Goal: Communication & Community: Answer question/provide support

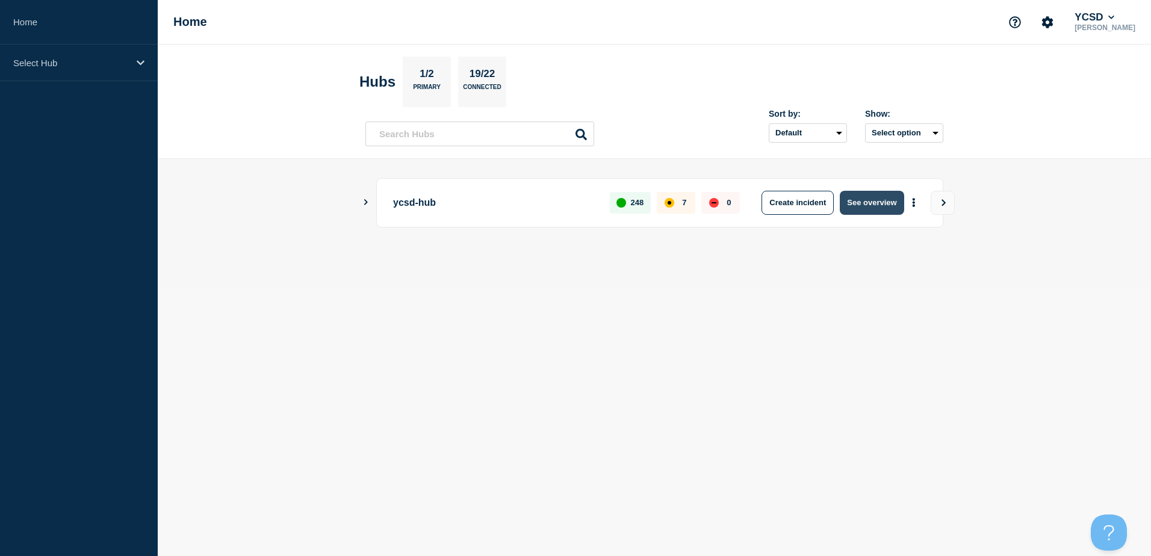
click at [859, 204] on button "See overview" at bounding box center [872, 203] width 64 height 24
click at [868, 196] on button "See overview" at bounding box center [872, 203] width 64 height 24
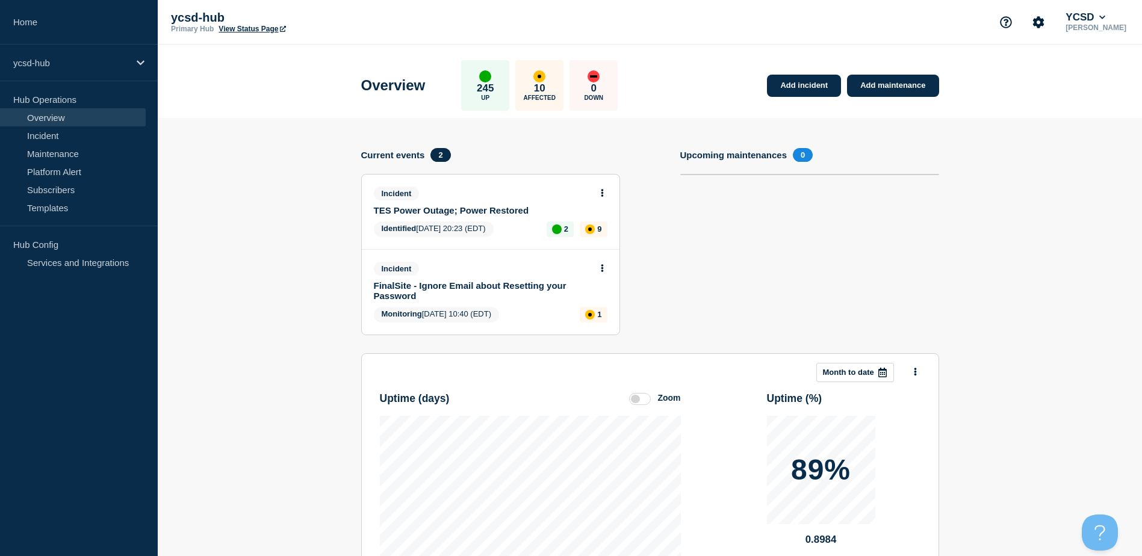
click at [430, 209] on link "TES Power Outage; Power Restored" at bounding box center [482, 210] width 217 height 10
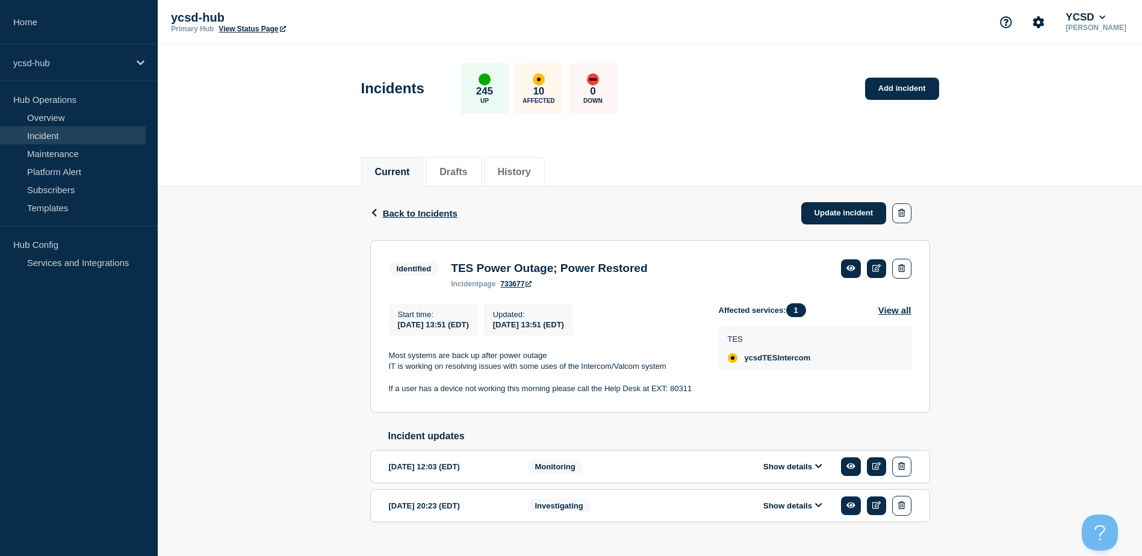
scroll to position [30, 0]
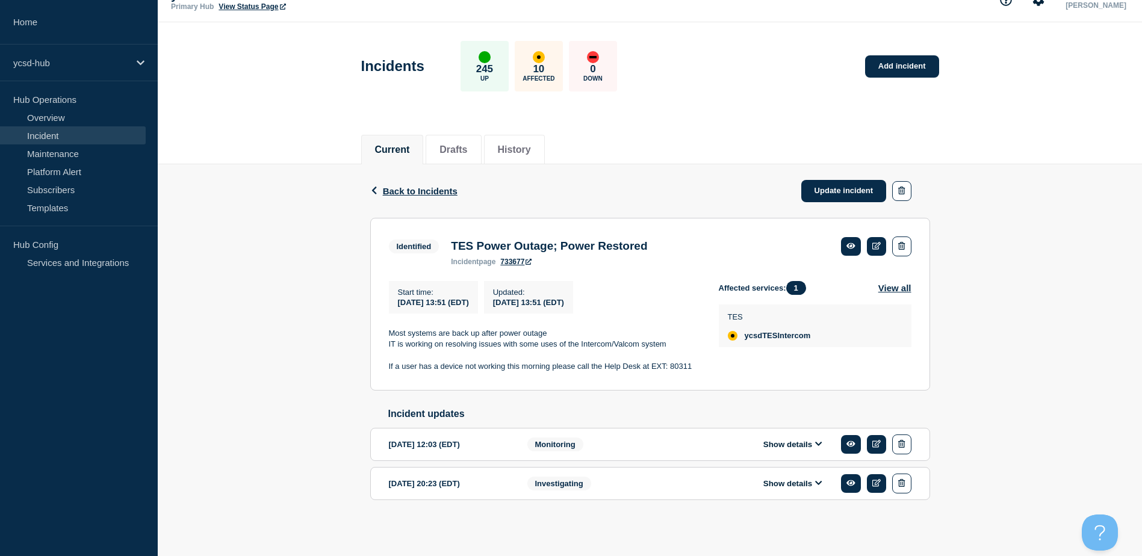
click at [297, 335] on div "Back Back to Incidents Update incident Identified TES Power Outage; Power Resto…" at bounding box center [650, 351] width 984 height 374
click at [812, 443] on button "Show details" at bounding box center [793, 444] width 66 height 10
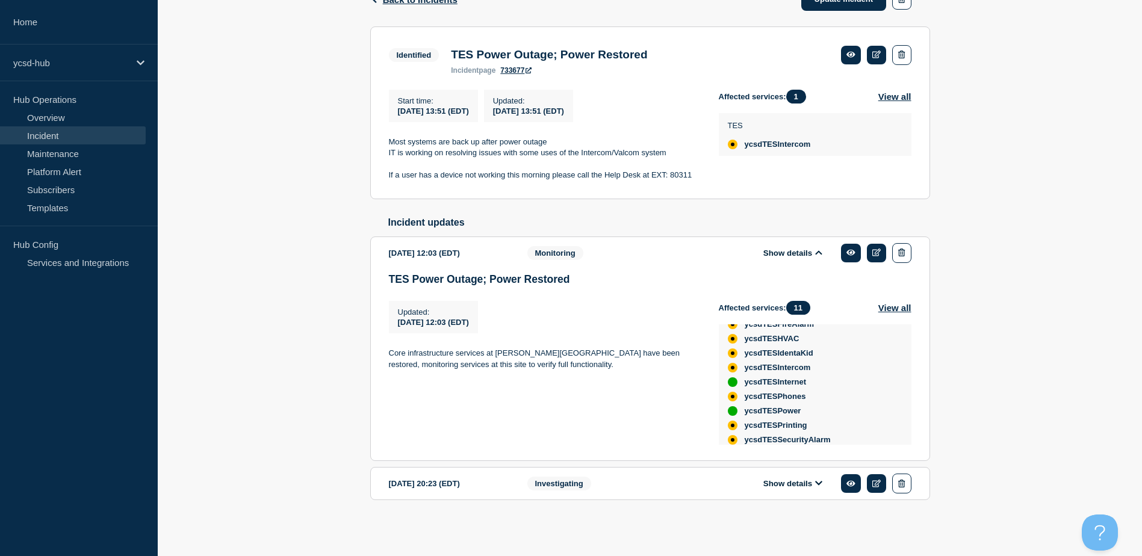
scroll to position [86, 0]
drag, startPoint x: 994, startPoint y: 379, endPoint x: 871, endPoint y: 391, distance: 123.4
click at [994, 379] on div "Back Back to Incidents Update incident Identified TES Power Outage; Power Resto…" at bounding box center [650, 256] width 984 height 566
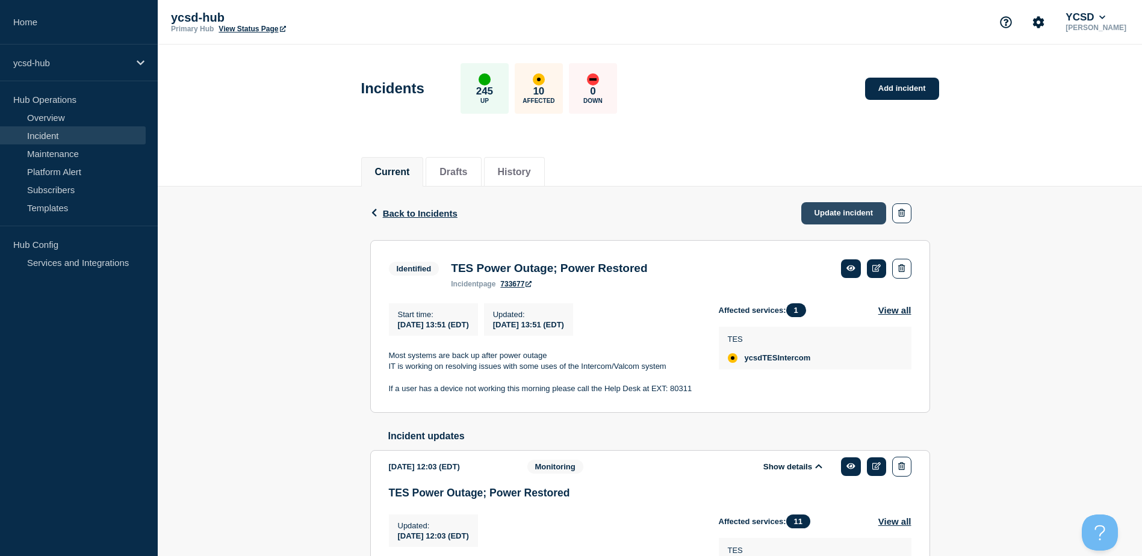
click at [834, 214] on link "Update incident" at bounding box center [843, 213] width 85 height 22
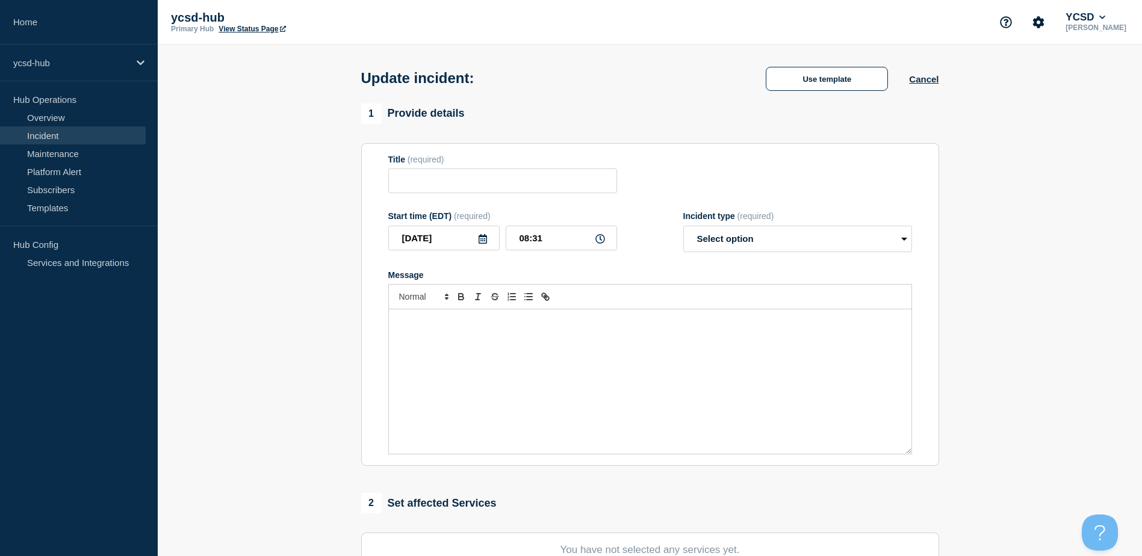
type input "TES Power Outage; Power Restored"
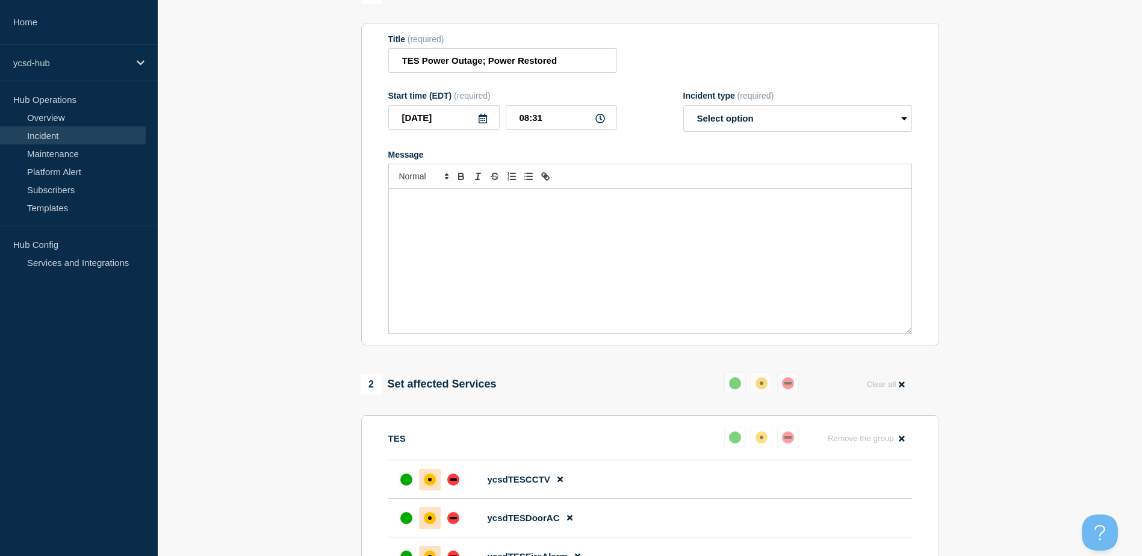
scroll to position [60, 0]
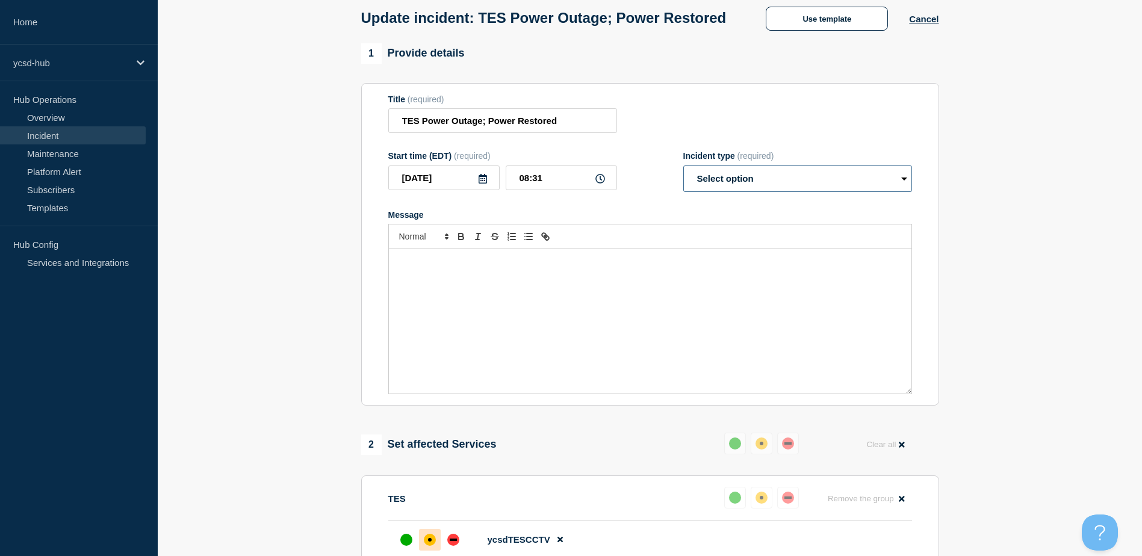
click at [737, 192] on select "Select option Investigating Identified Monitoring Resolved" at bounding box center [797, 179] width 229 height 26
select select "monitoring"
click at [683, 188] on select "Select option Investigating Identified Monitoring Resolved" at bounding box center [797, 179] width 229 height 26
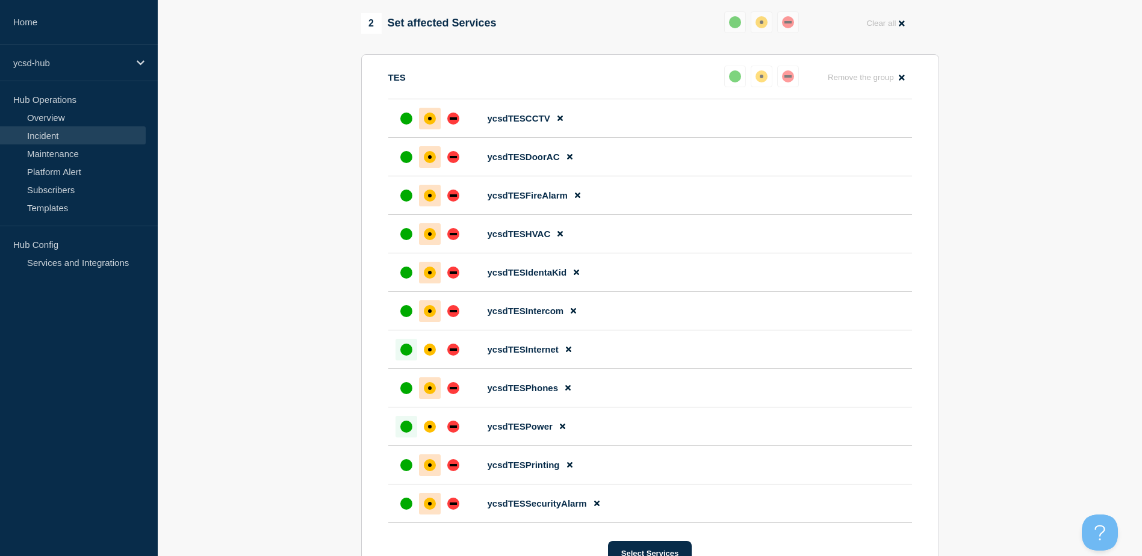
scroll to position [421, 0]
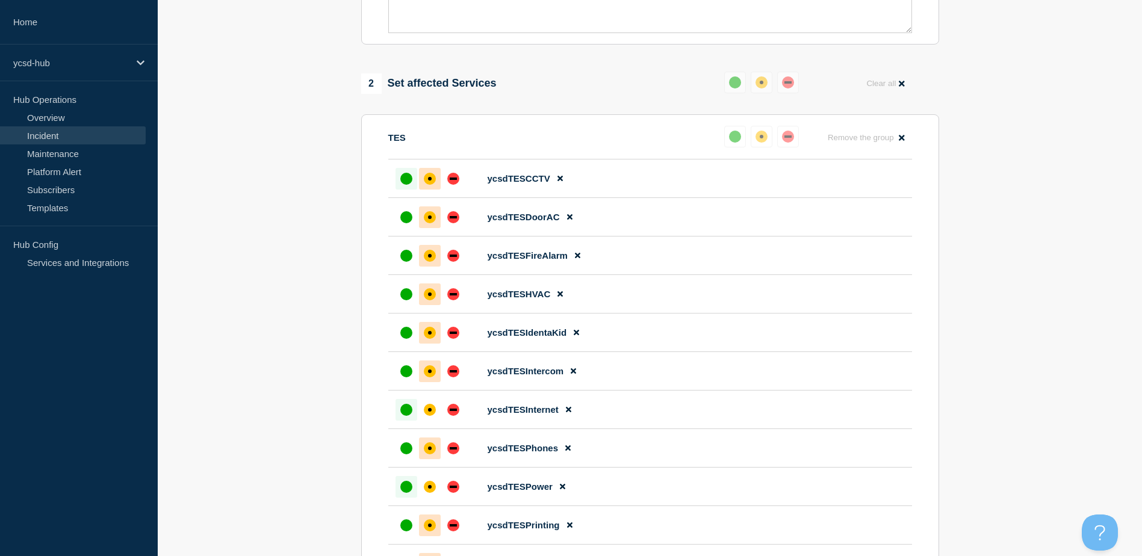
click at [411, 185] on div "up" at bounding box center [406, 179] width 12 height 12
click at [406, 377] on div "up" at bounding box center [406, 371] width 12 height 12
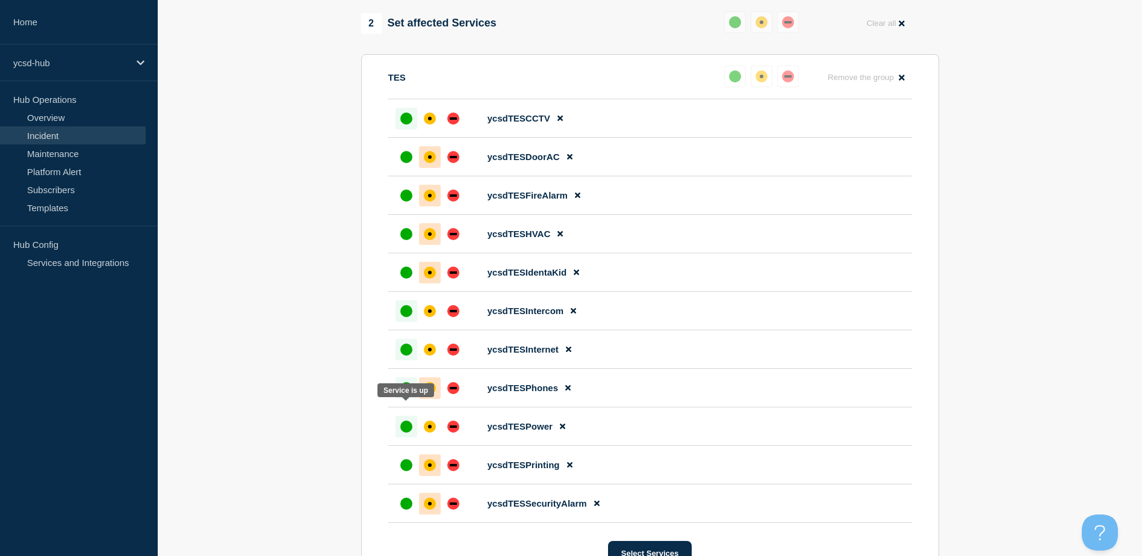
click at [404, 394] on div "up" at bounding box center [406, 388] width 12 height 12
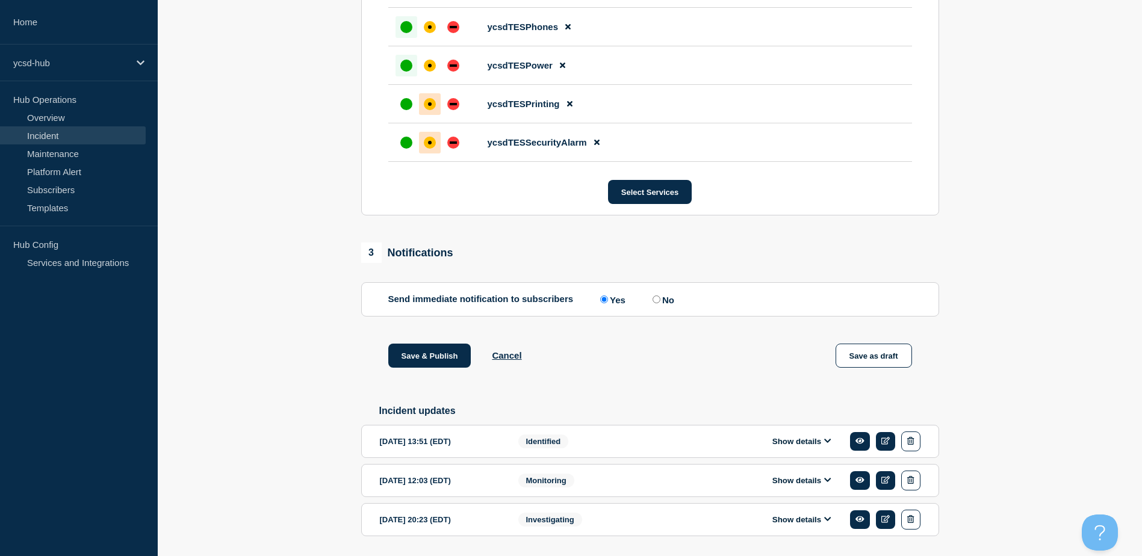
scroll to position [903, 0]
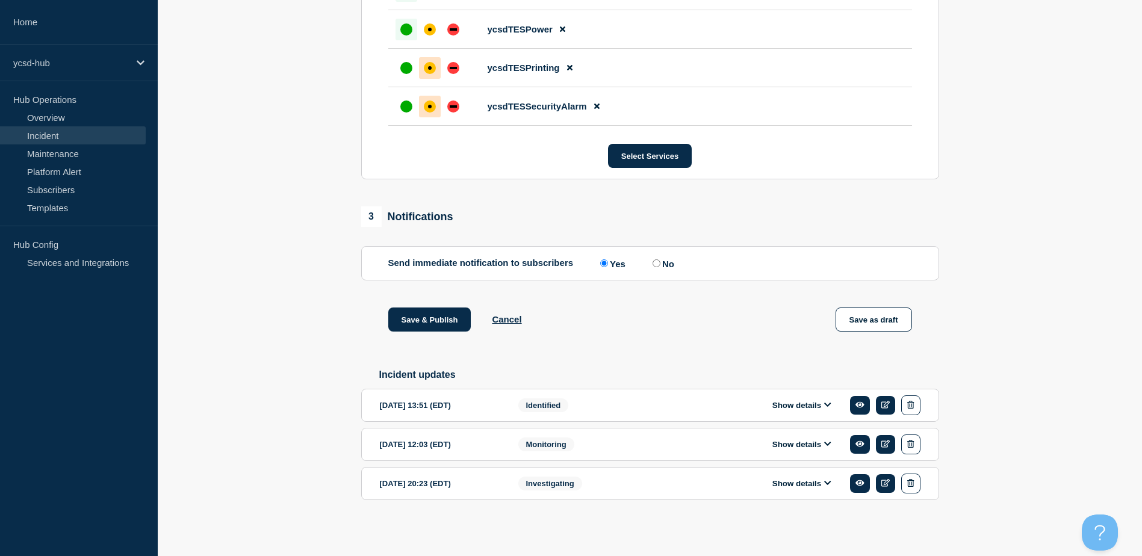
click at [658, 260] on input "No" at bounding box center [656, 263] width 8 height 8
radio input "true"
radio input "false"
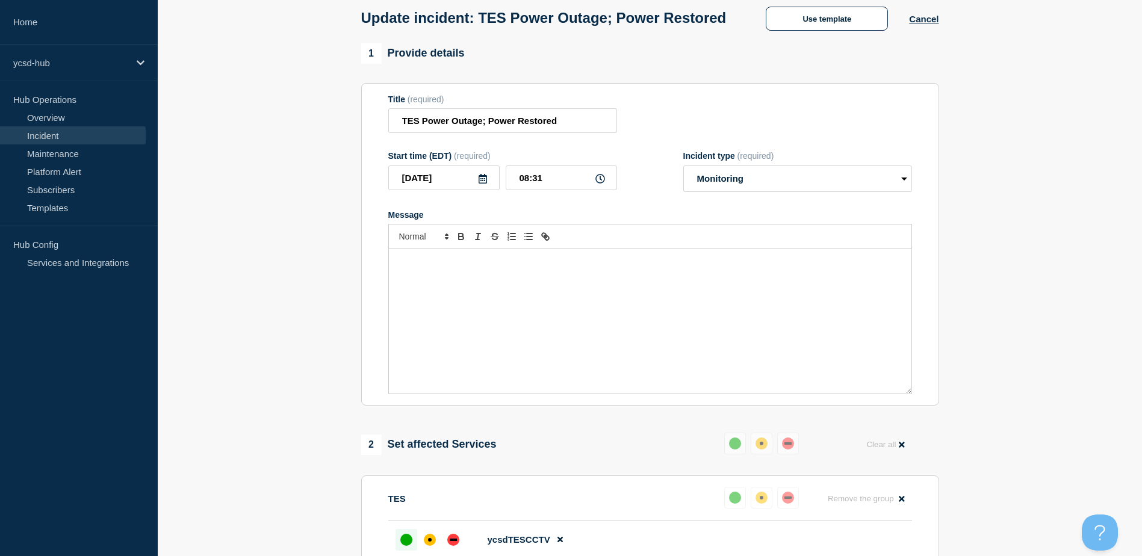
scroll to position [0, 0]
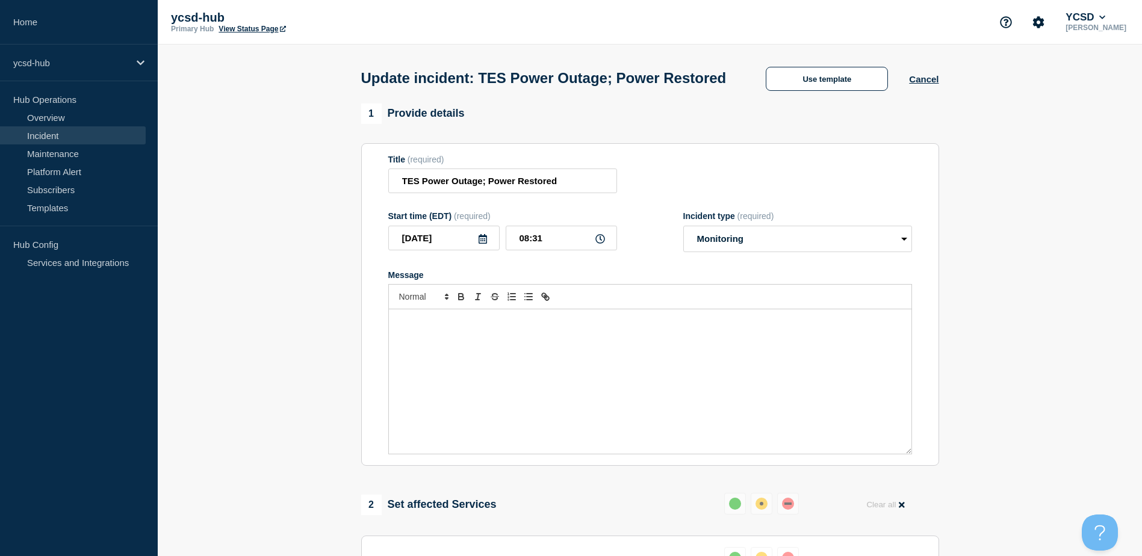
click at [507, 382] on div "Message" at bounding box center [650, 381] width 522 height 144
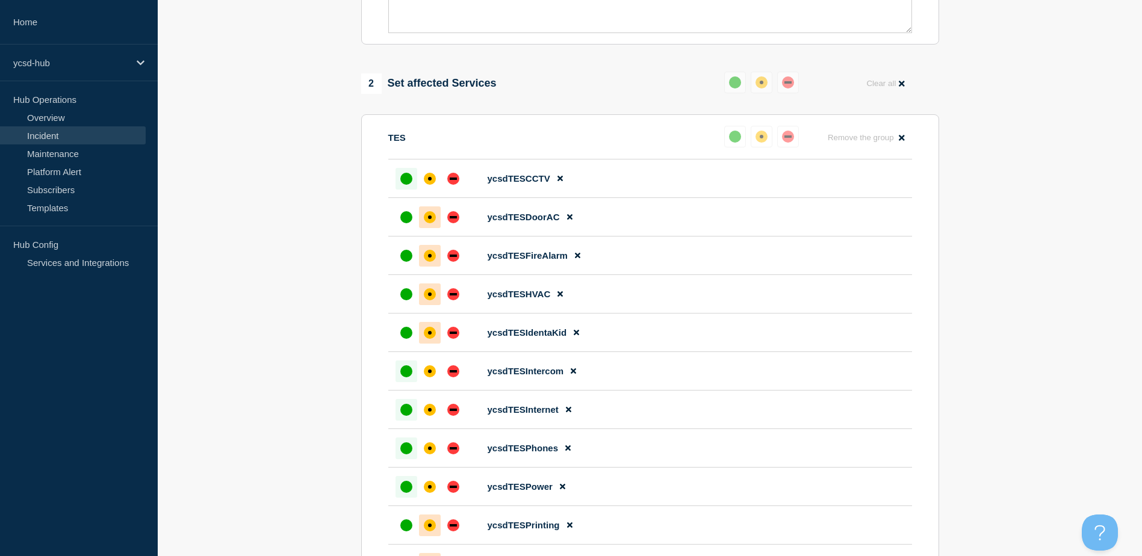
scroll to position [843, 0]
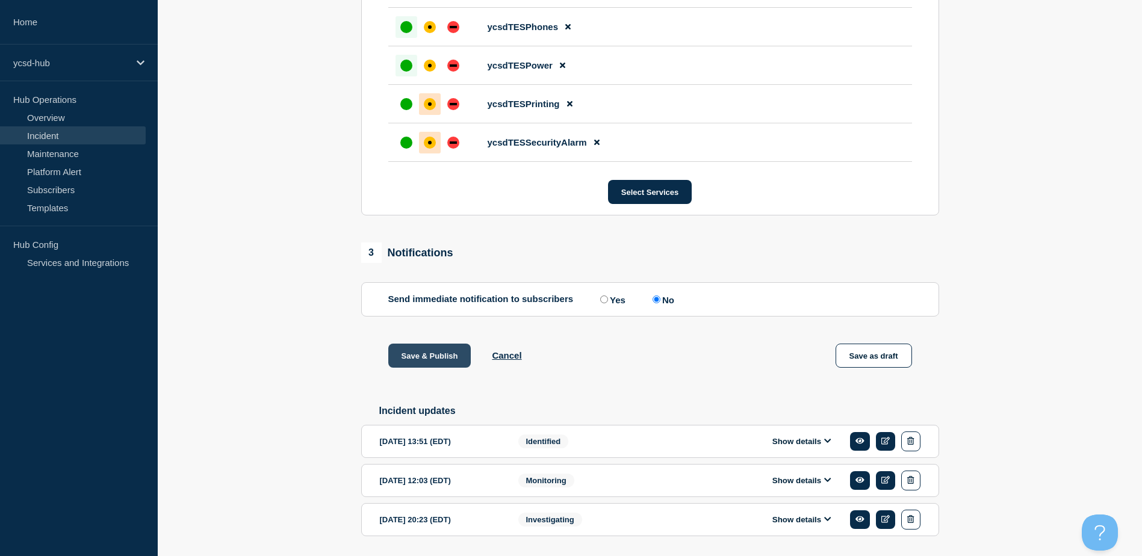
click at [428, 368] on button "Save & Publish" at bounding box center [429, 356] width 83 height 24
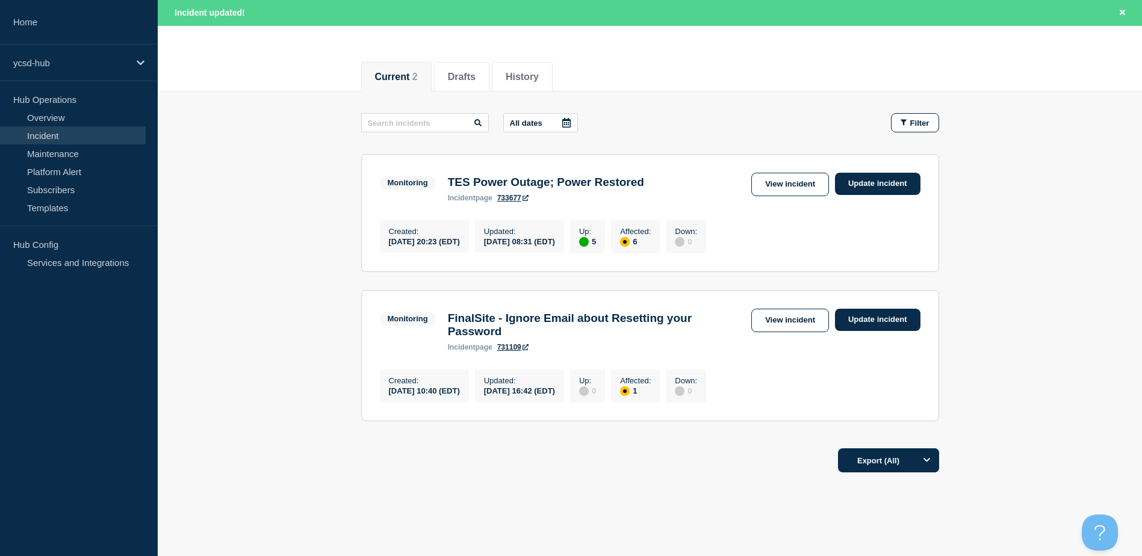
scroll to position [60, 0]
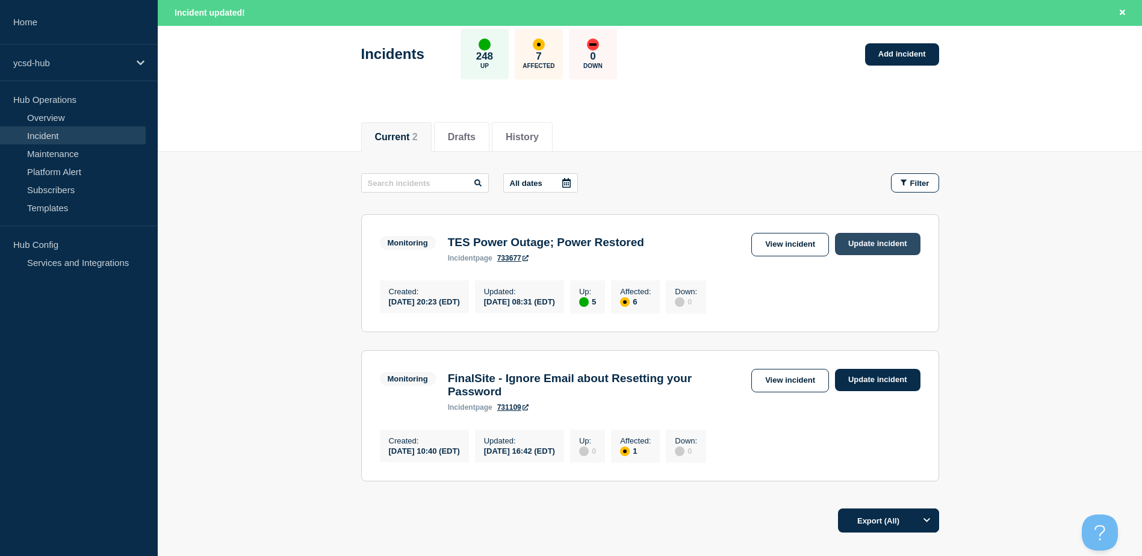
click at [869, 240] on link "Update incident" at bounding box center [877, 244] width 85 height 22
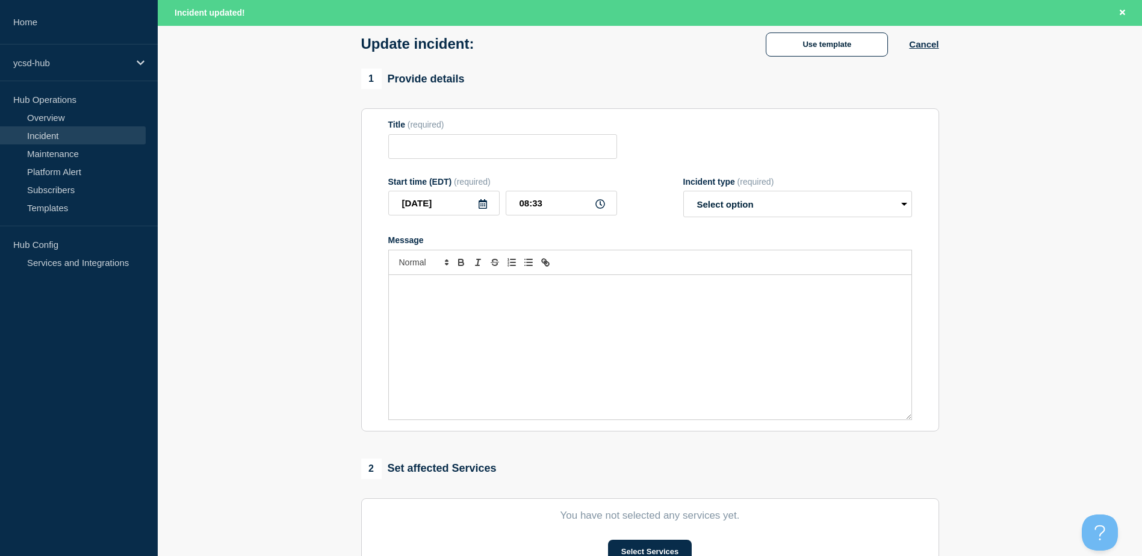
type input "TES Power Outage; Power Restored"
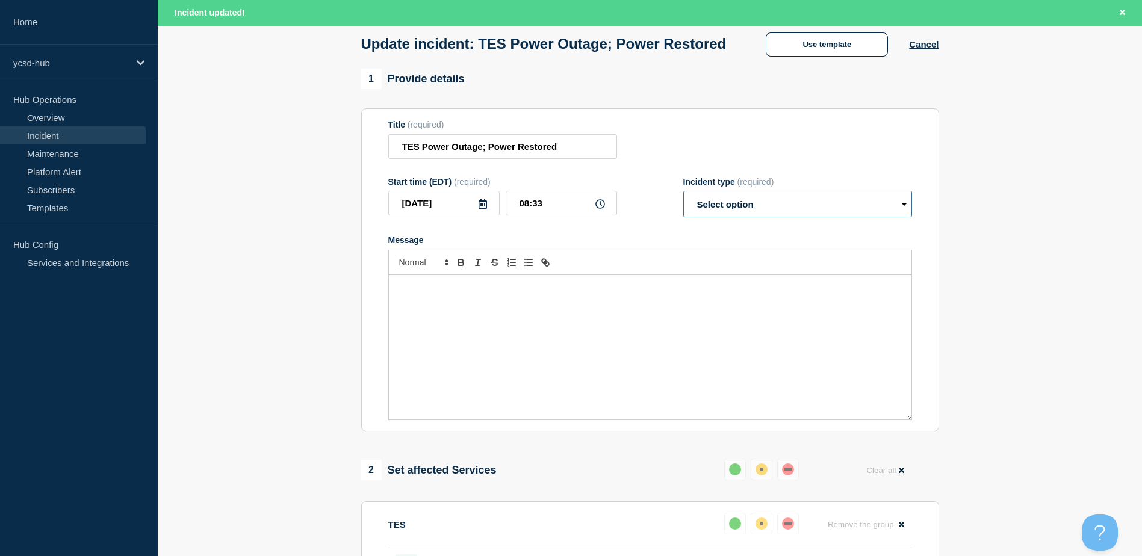
click at [734, 217] on select "Select option Investigating Identified Monitoring Resolved" at bounding box center [797, 204] width 229 height 26
select select "monitoring"
click at [683, 214] on select "Select option Investigating Identified Monitoring Resolved" at bounding box center [797, 204] width 229 height 26
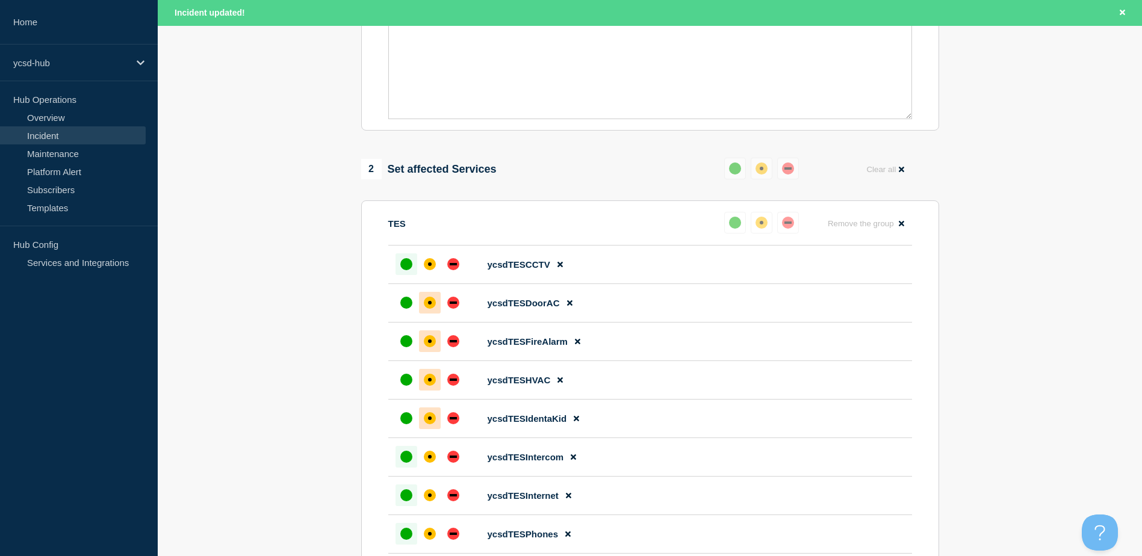
scroll to position [421, 0]
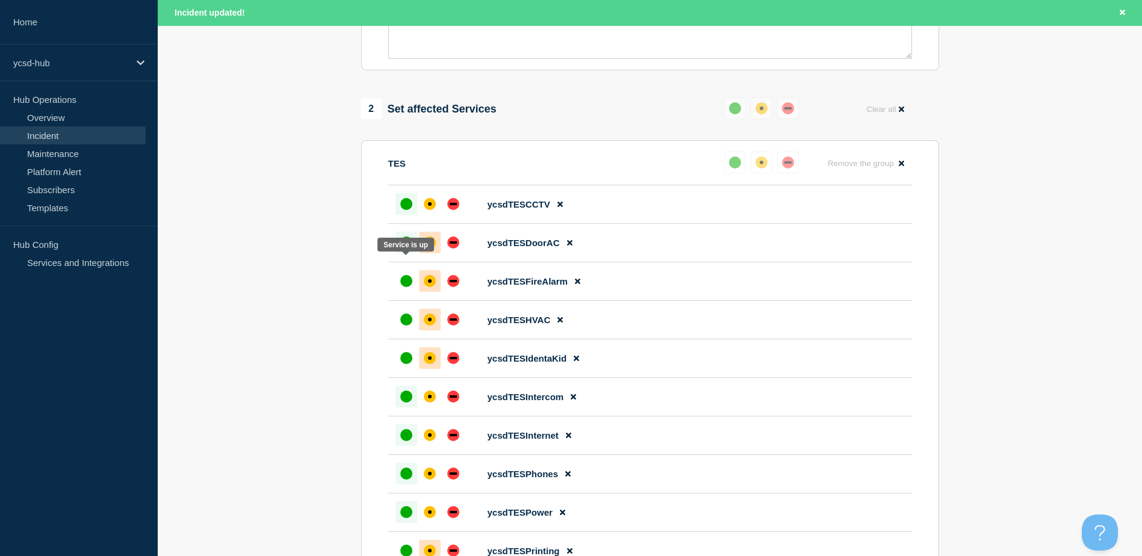
click at [401, 249] on div "up" at bounding box center [406, 243] width 12 height 12
click at [403, 287] on div "up" at bounding box center [406, 281] width 12 height 12
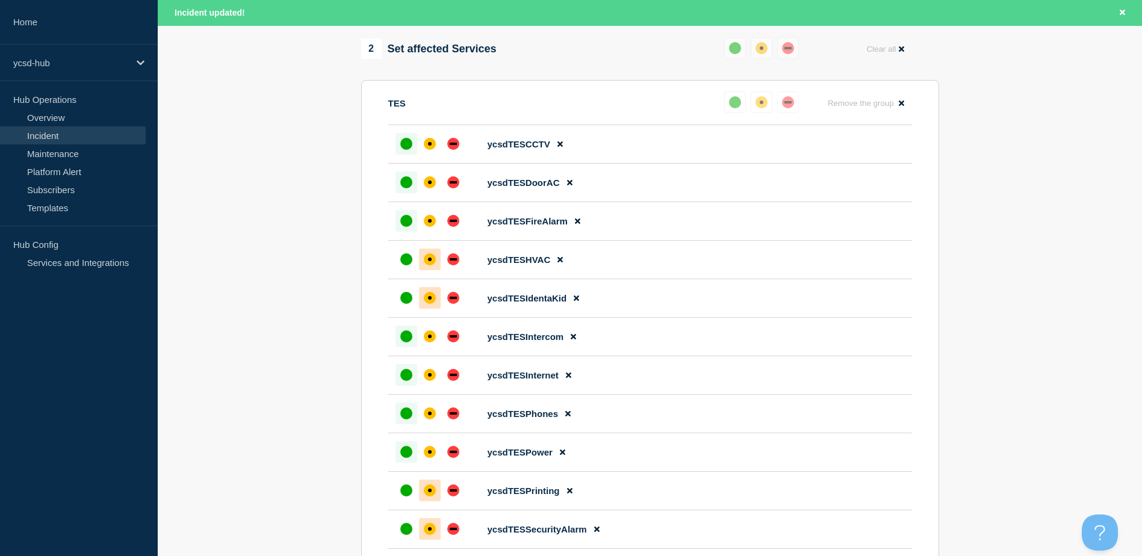
scroll to position [542, 0]
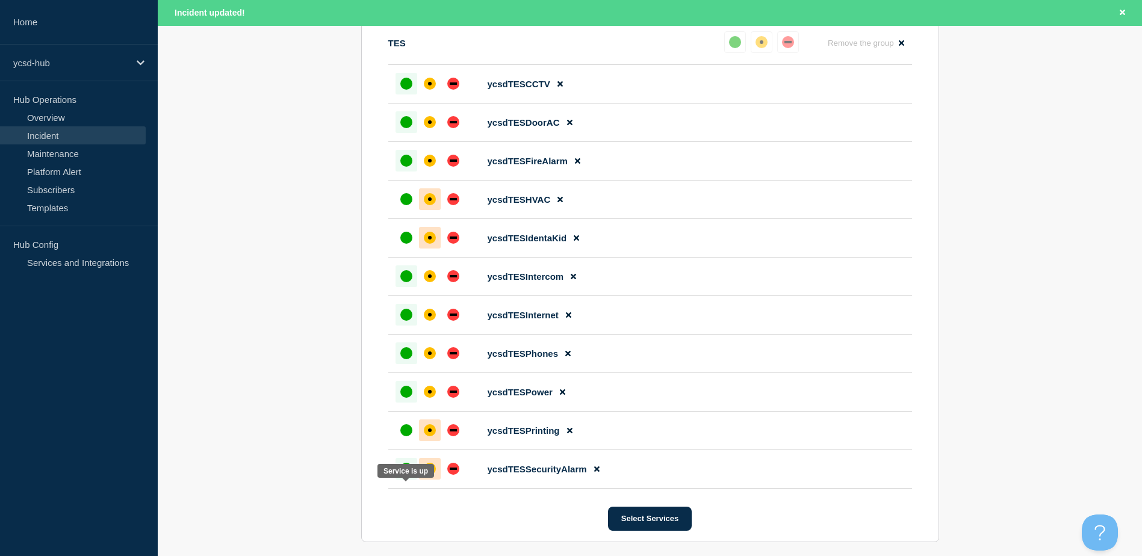
click at [402, 475] on div "up" at bounding box center [406, 469] width 12 height 12
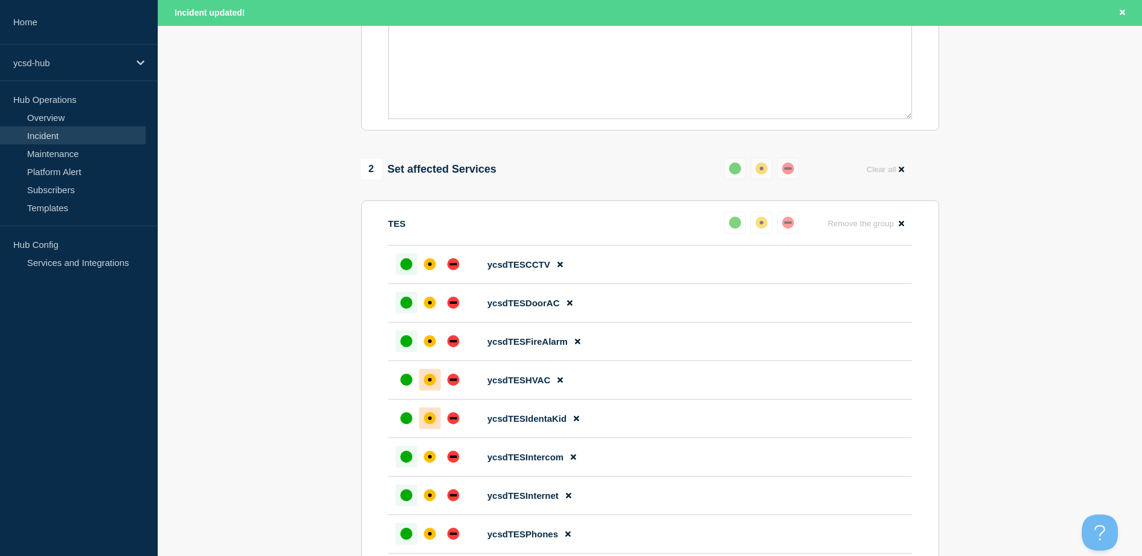
scroll to position [241, 0]
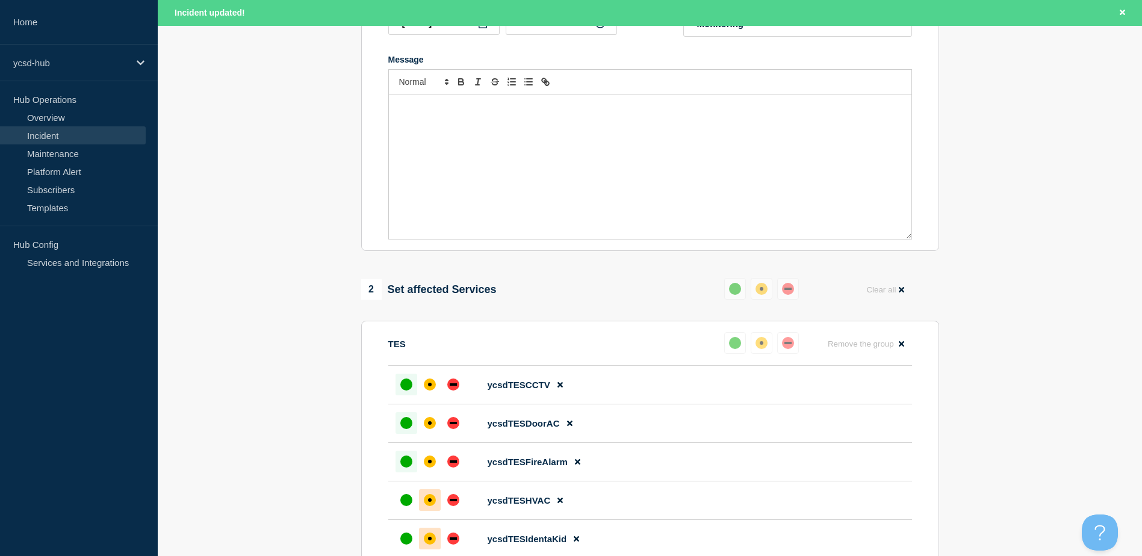
click at [510, 174] on div "Message" at bounding box center [650, 166] width 522 height 144
click at [591, 216] on div "Message" at bounding box center [650, 166] width 522 height 144
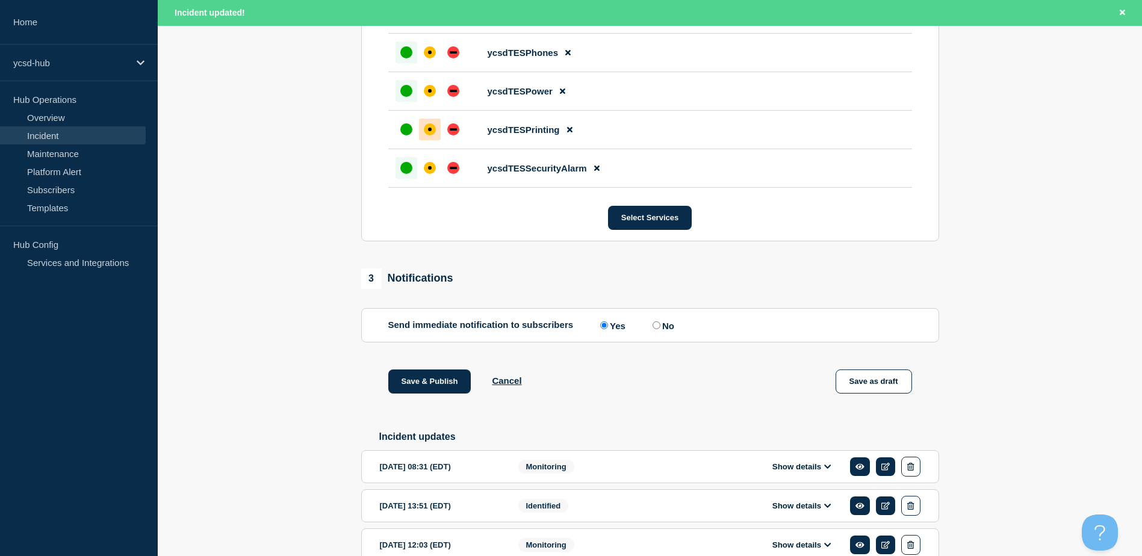
scroll to position [903, 0]
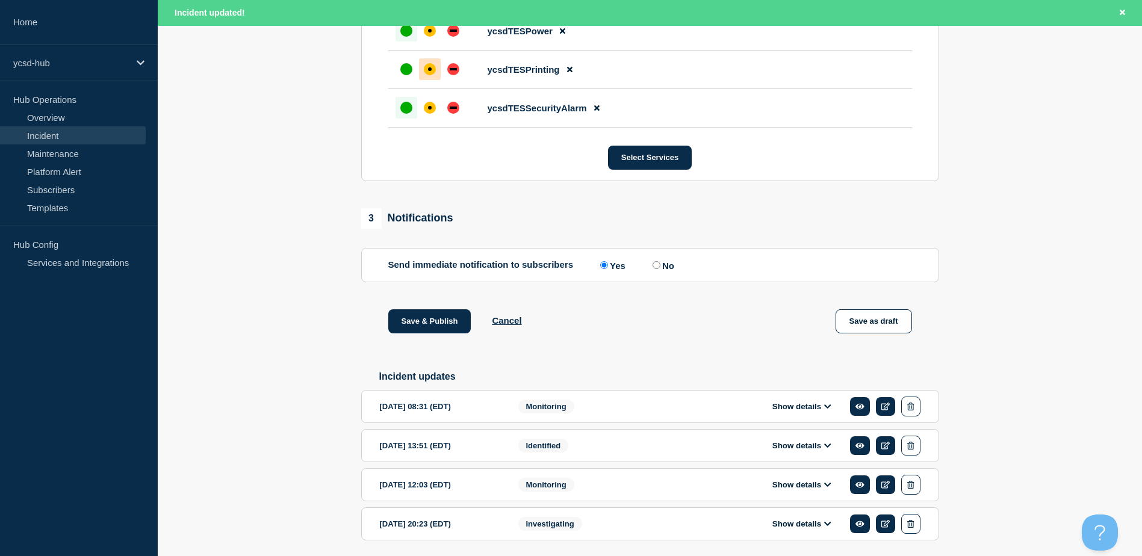
click at [659, 269] on input "No" at bounding box center [656, 265] width 8 height 8
radio input "true"
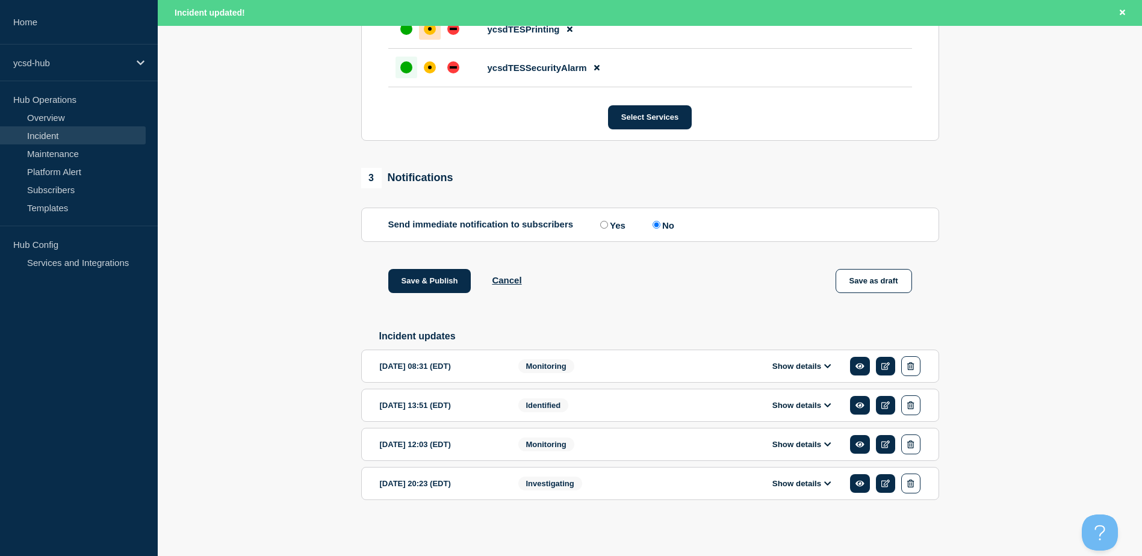
click at [602, 228] on input "Yes" at bounding box center [604, 225] width 8 height 8
radio input "true"
radio input "false"
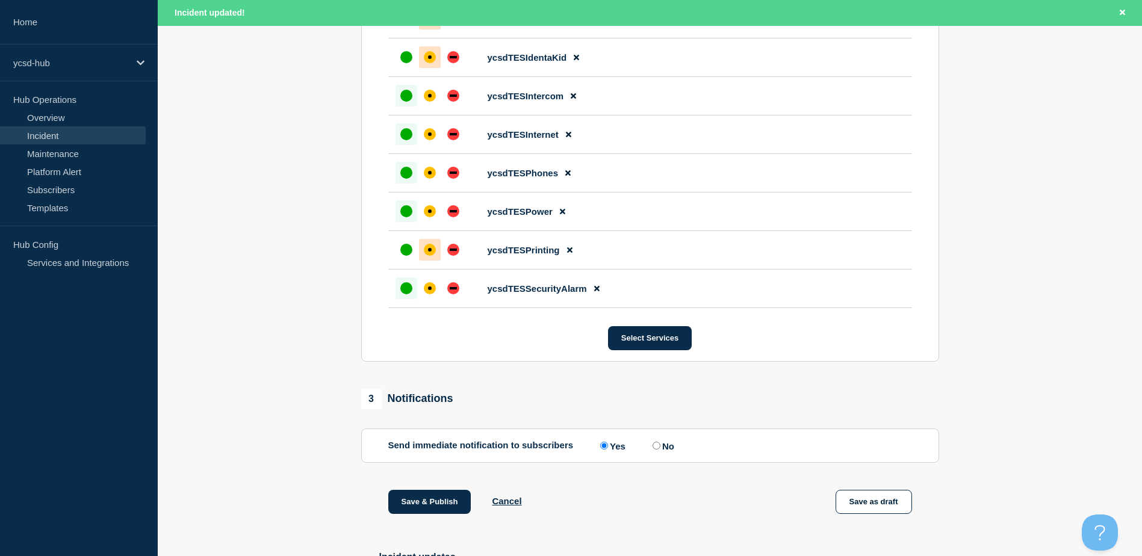
scroll to position [969, 0]
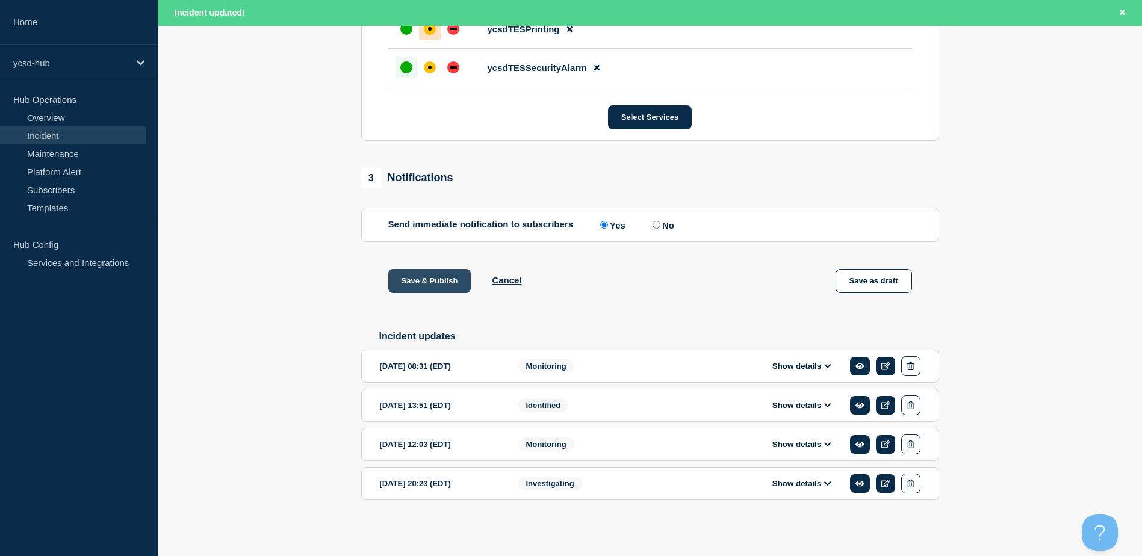
click at [424, 274] on button "Save & Publish" at bounding box center [429, 281] width 83 height 24
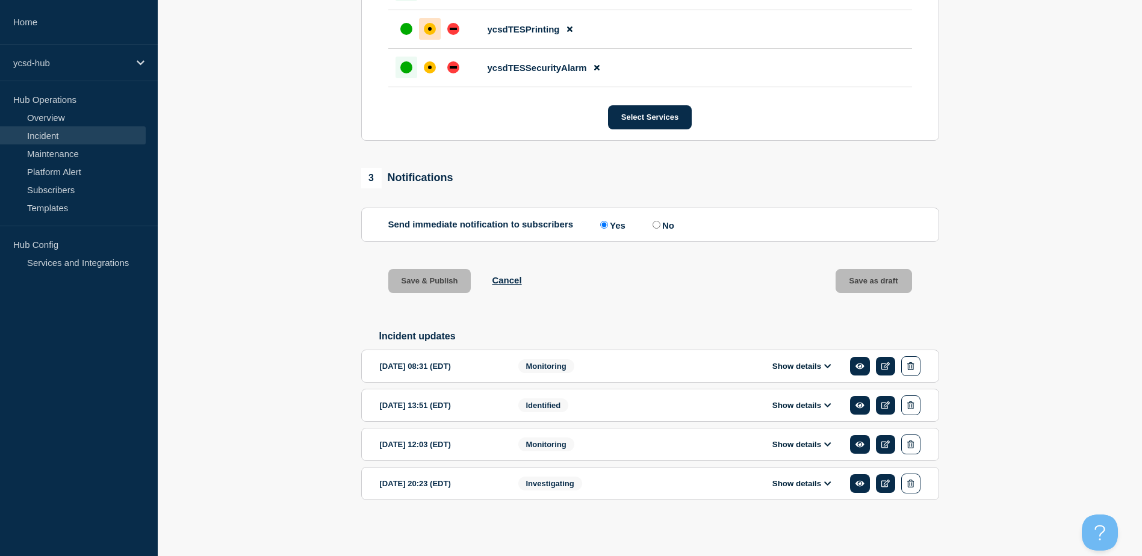
scroll to position [943, 0]
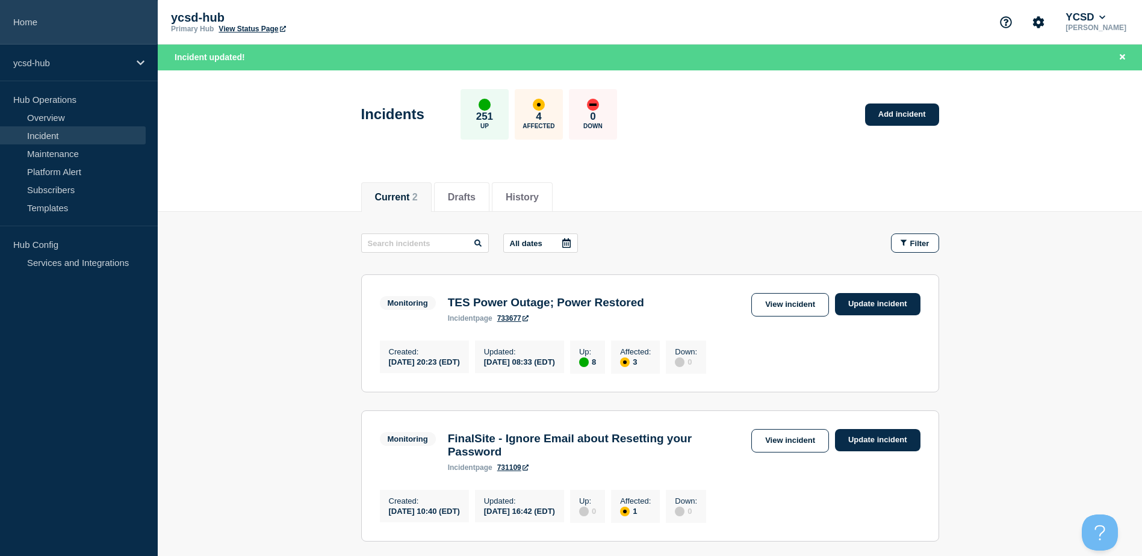
click at [48, 11] on link "Home" at bounding box center [79, 22] width 158 height 45
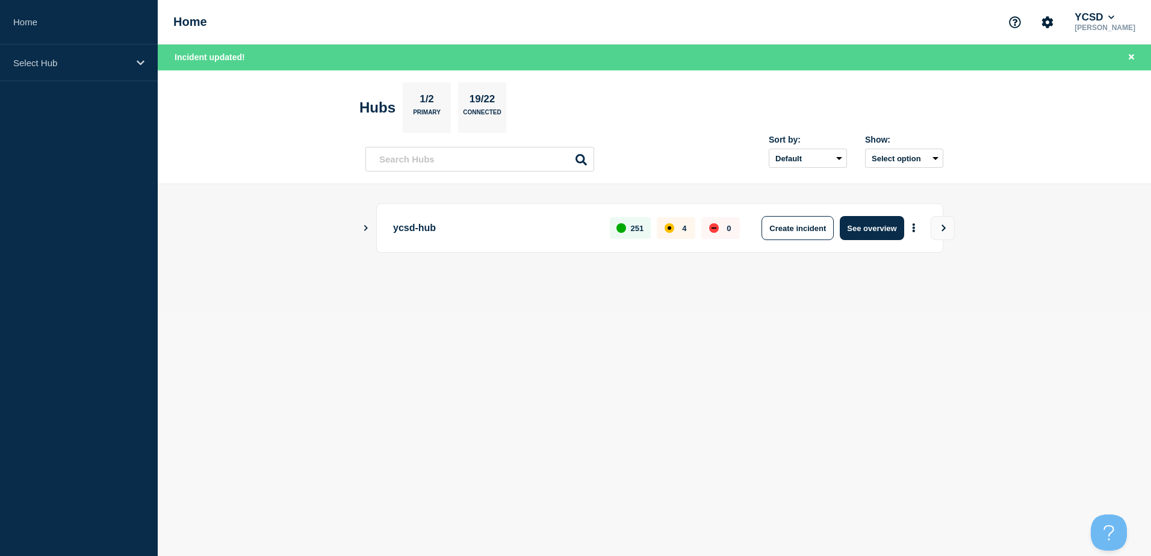
click at [365, 224] on button "Show Connected Hubs" at bounding box center [366, 228] width 6 height 9
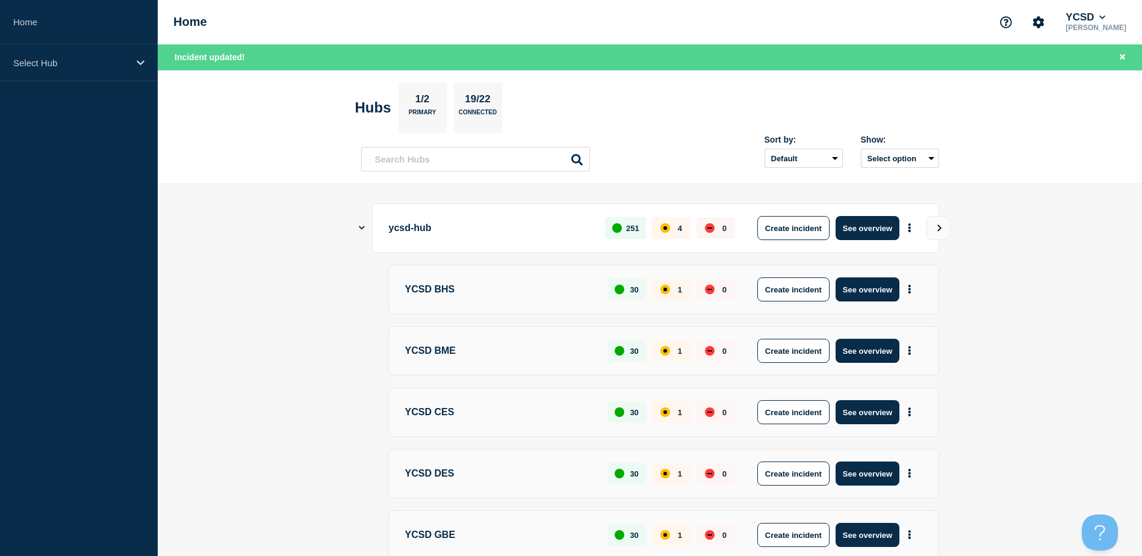
click at [365, 231] on div "ycsd-hub 251 4 0 Create incident See overview" at bounding box center [650, 227] width 578 height 49
